Goal: Transaction & Acquisition: Purchase product/service

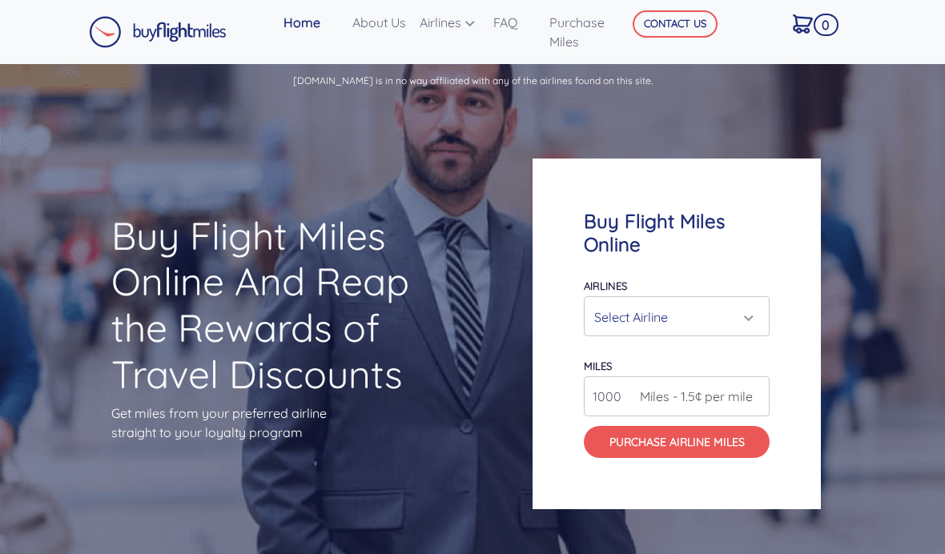
click at [702, 332] on div "Select Airline" at bounding box center [671, 317] width 155 height 30
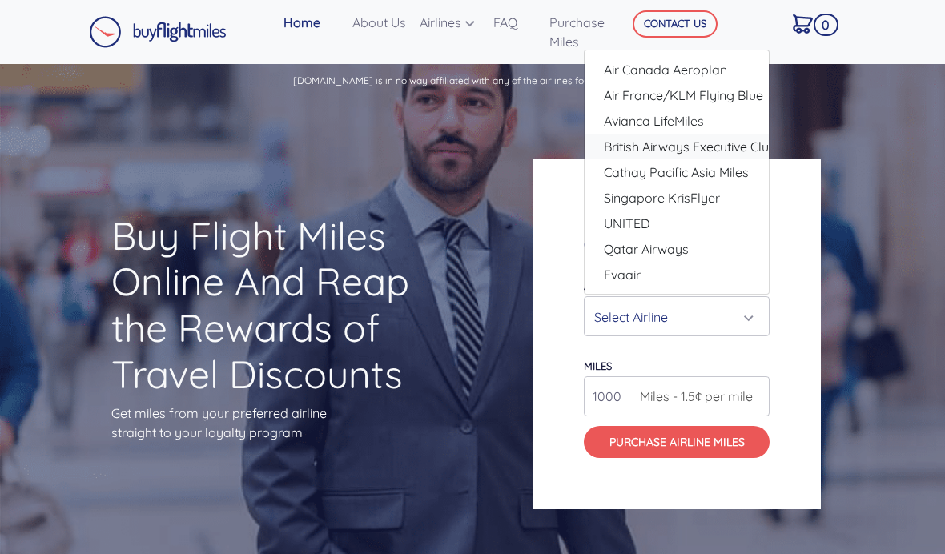
click at [707, 156] on span "British Airways Executive Club" at bounding box center [690, 146] width 173 height 19
select select "British Airways Executive Club"
type input "80000"
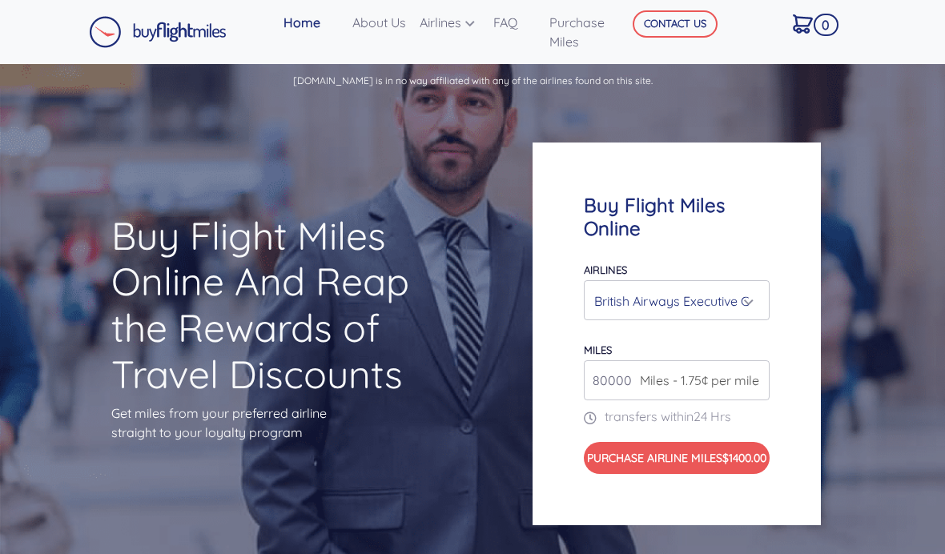
click at [629, 393] on input "80000" at bounding box center [677, 381] width 186 height 40
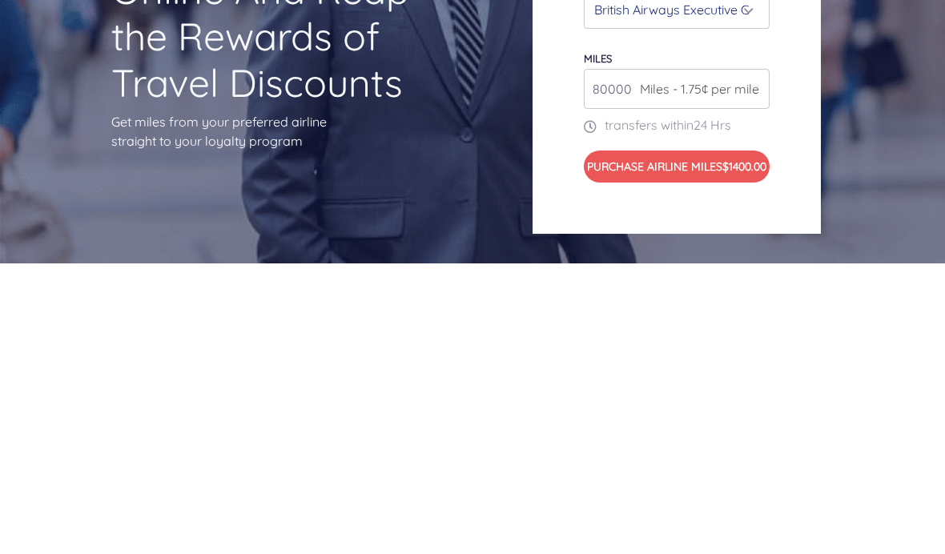
click at [602, 361] on input "80000" at bounding box center [677, 381] width 186 height 40
type input "9"
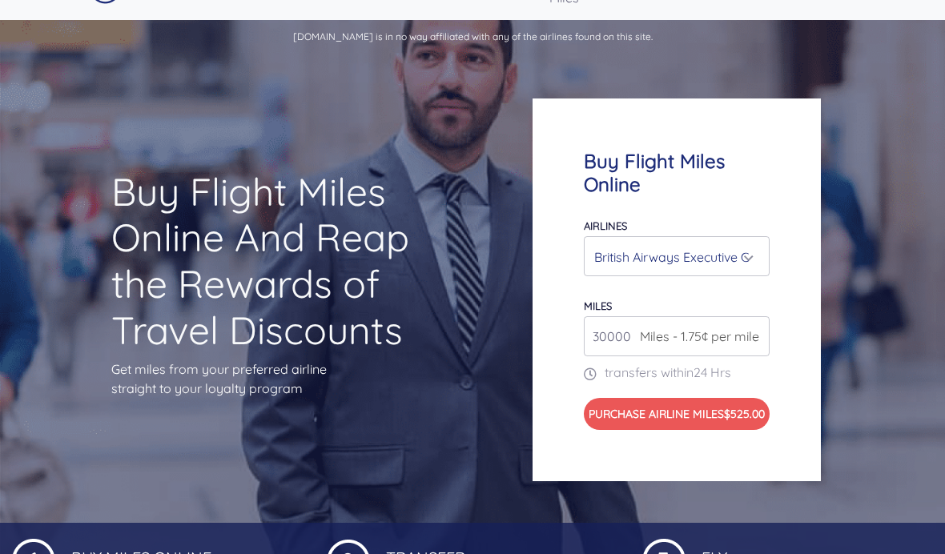
scroll to position [47, 0]
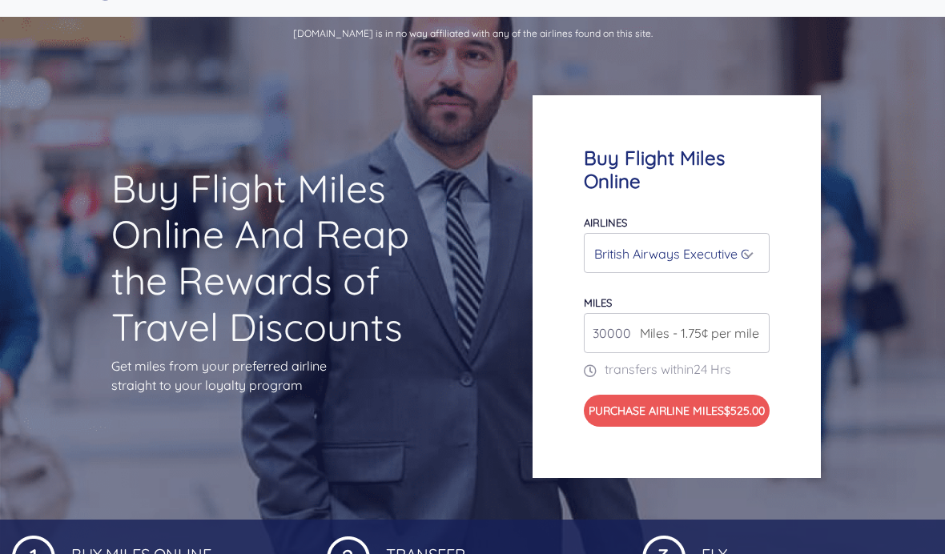
type input "30000"
click at [707, 269] on div "British Airways Executive Club" at bounding box center [671, 254] width 155 height 30
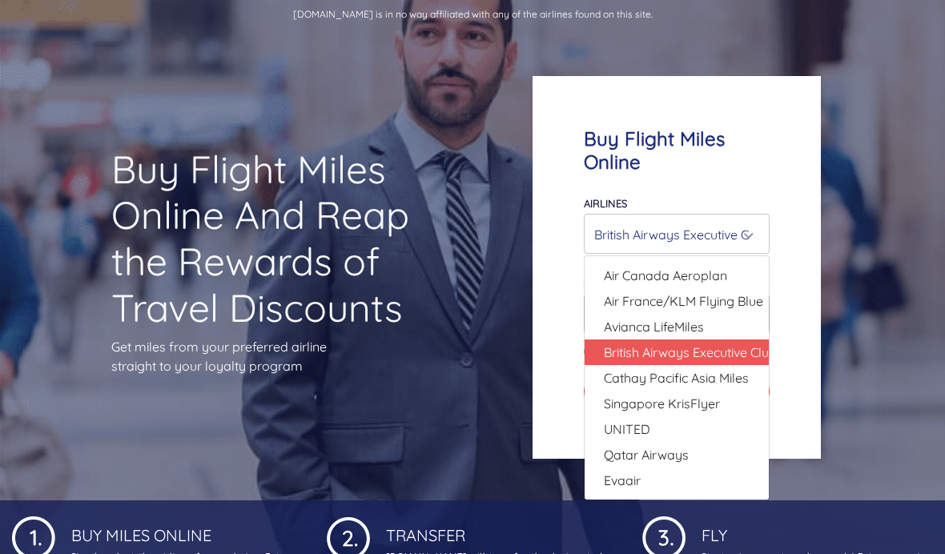
scroll to position [90, 0]
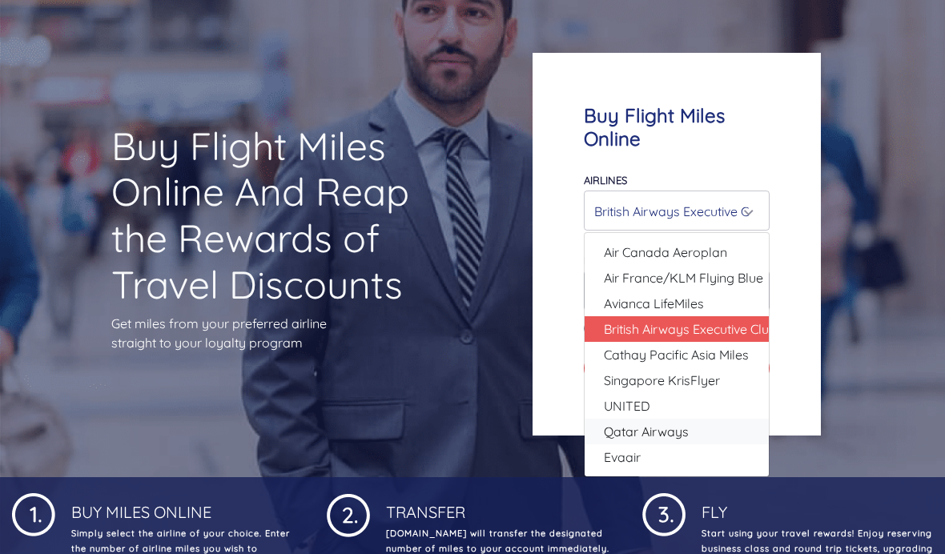
click at [686, 441] on span "Qatar Airways" at bounding box center [646, 431] width 85 height 19
select select "Qatar Airways"
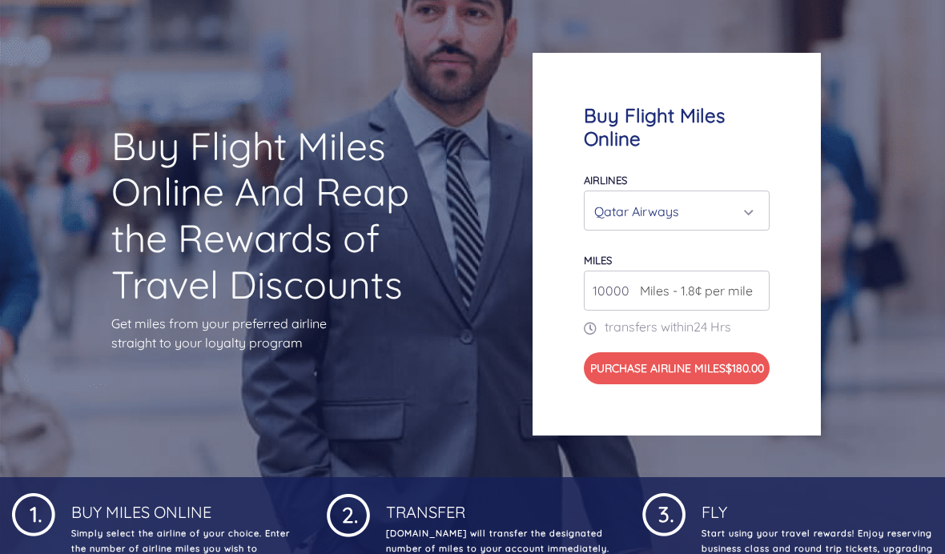
click at [625, 310] on input "10000" at bounding box center [677, 291] width 186 height 40
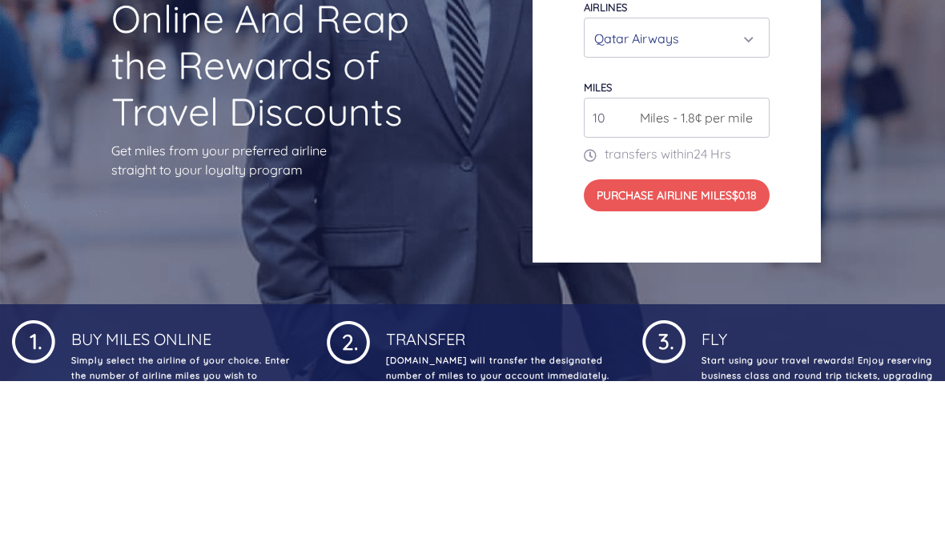
type input "1"
type input "30000"
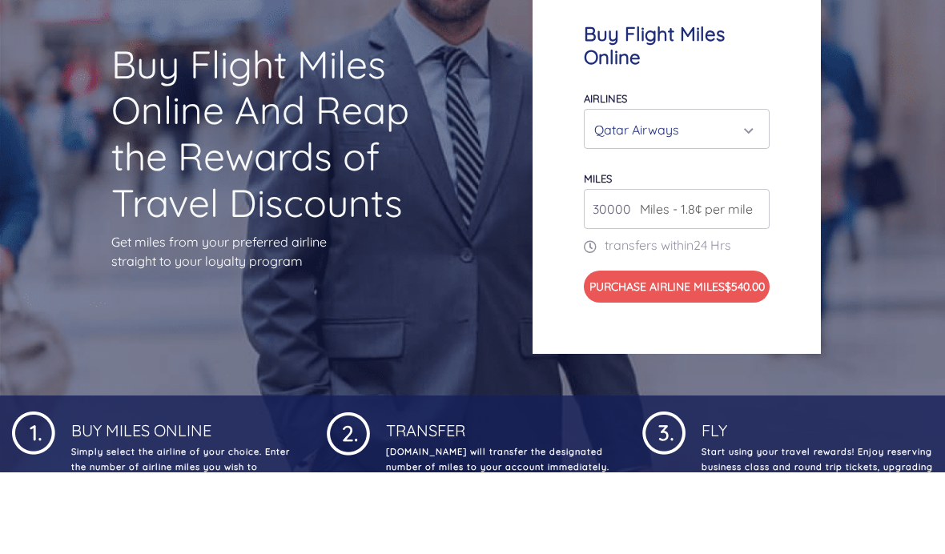
scroll to position [0, 0]
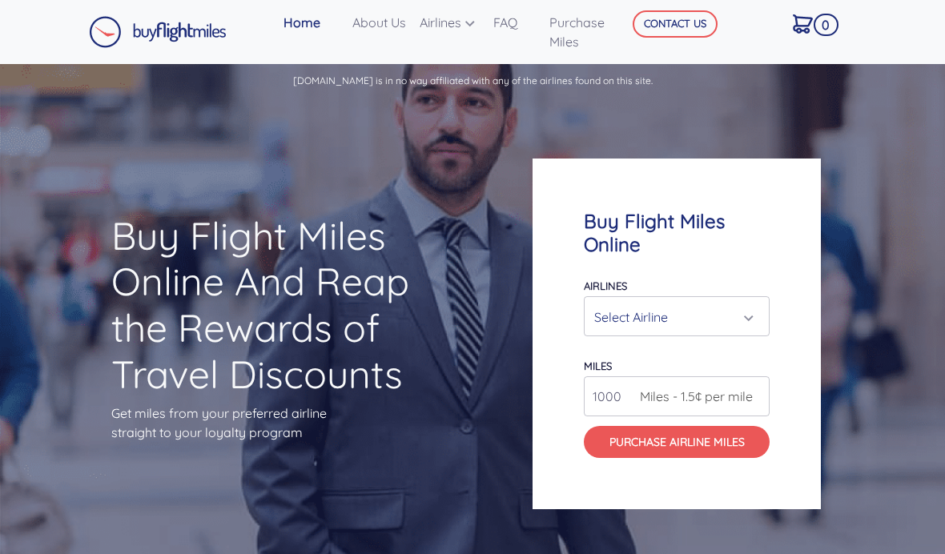
click at [659, 332] on div "Select Airline" at bounding box center [671, 317] width 155 height 30
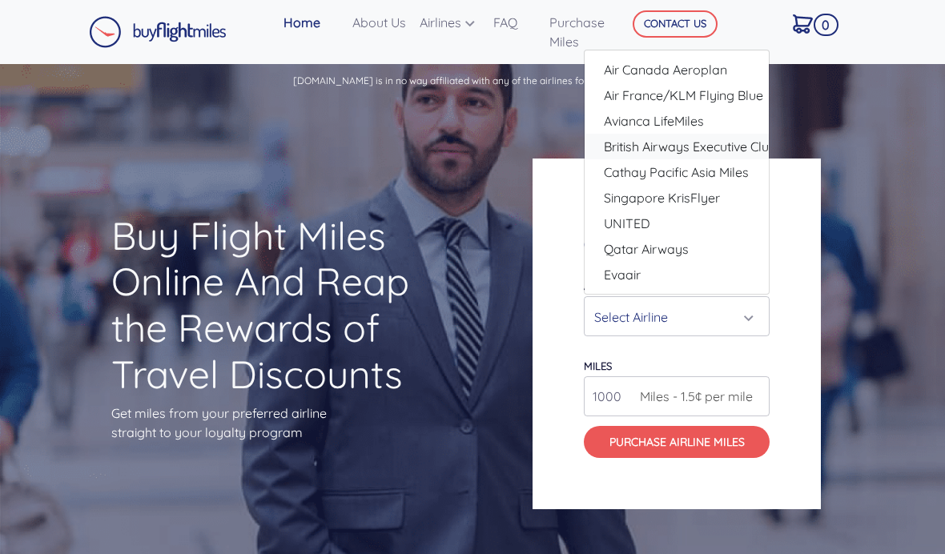
click at [641, 156] on span "British Airways Executive Club" at bounding box center [690, 146] width 173 height 19
select select "British Airways Executive Club"
type input "80000"
